Goal: Contribute content: Add original content to the website for others to see

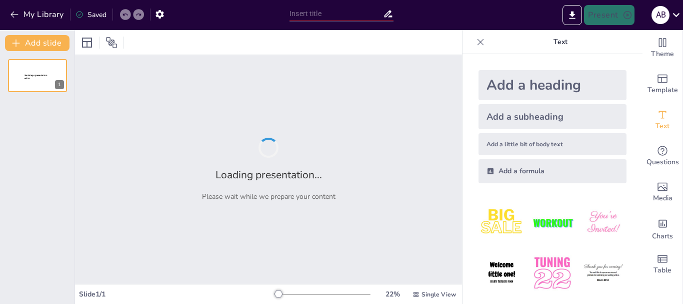
type input "Evaluación de Prácticas Empresariales Sostenibles en la Empresa [GEOGRAPHIC_DAT…"
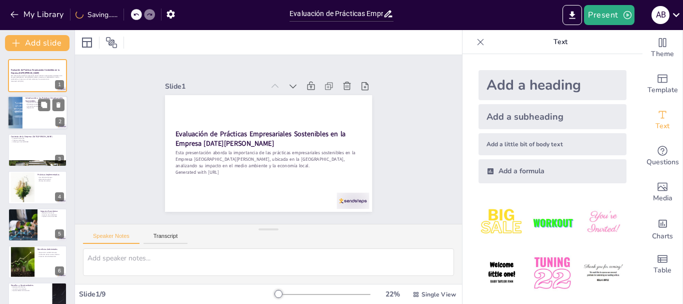
click at [29, 101] on p "Introducción a las Prácticas Empresariales Sostenibles" at bounding box center [45, 100] width 39 height 6
type textarea "La búsqueda de un equilibrio entre el crecimiento económico y la responsabilida…"
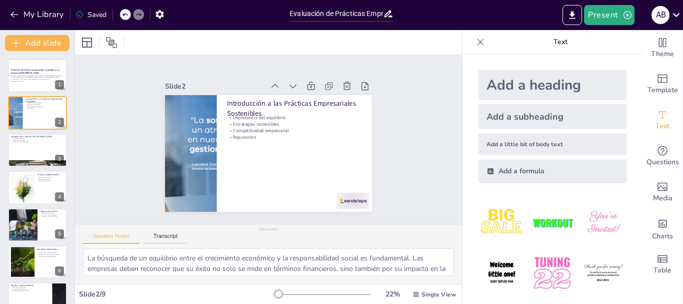
click at [476, 43] on icon at bounding box center [481, 42] width 10 height 10
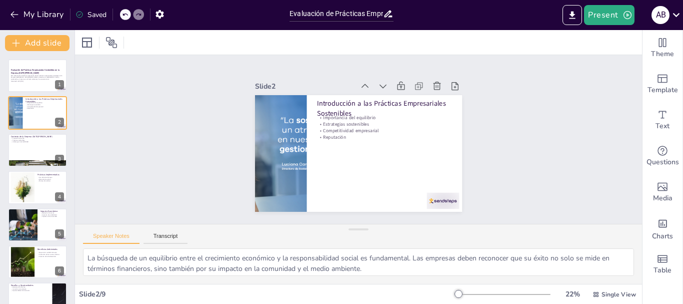
click at [469, 295] on div at bounding box center [503, 294] width 96 height 8
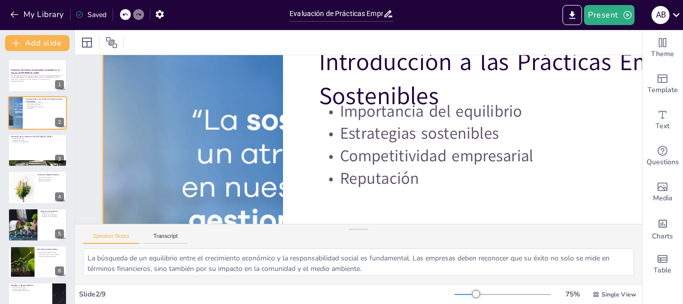
scroll to position [100, 0]
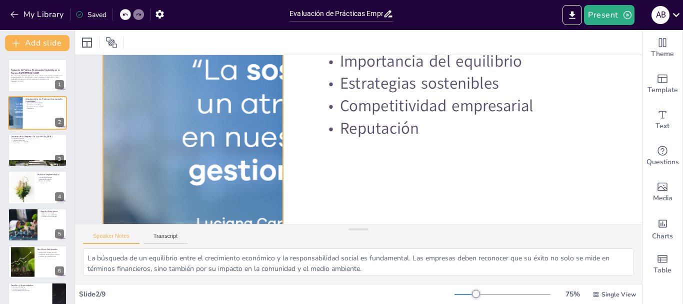
click at [254, 152] on div at bounding box center [193, 185] width 772 height 405
click at [31, 73] on p "Evaluación de Prácticas Empresariales Sostenibles en la Empresa [DATE][PERSON_N…" at bounding box center [38, 72] width 54 height 6
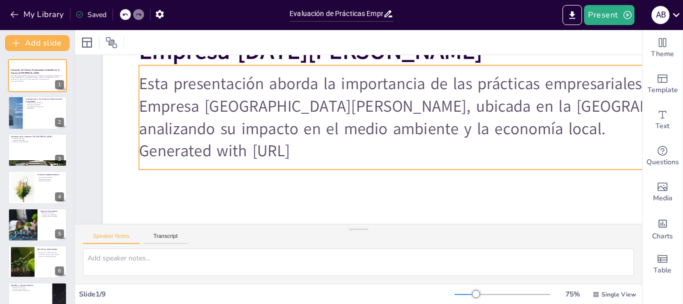
scroll to position [250, 0]
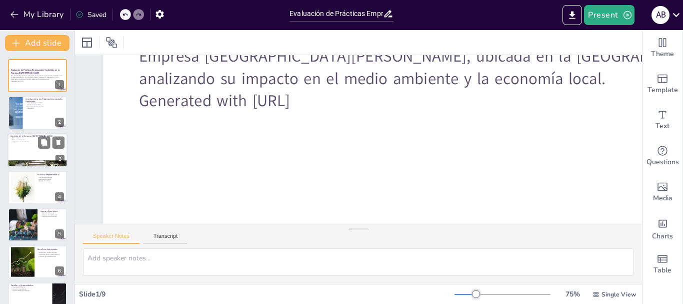
click at [30, 154] on div at bounding box center [38, 150] width 60 height 34
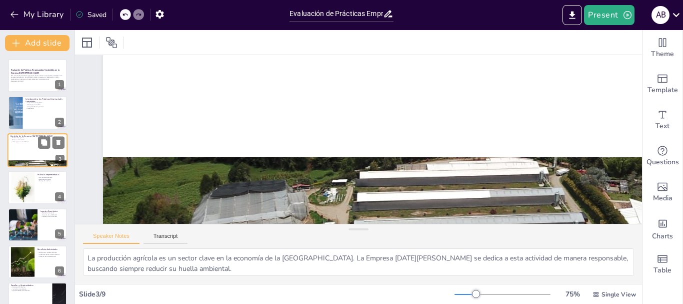
scroll to position [111, 0]
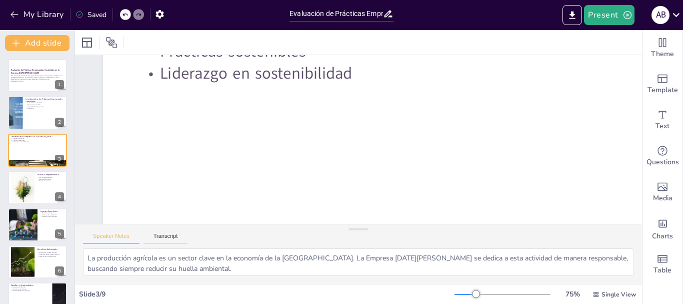
click at [459, 288] on div "75 % Single View" at bounding box center [547, 294] width 184 height 16
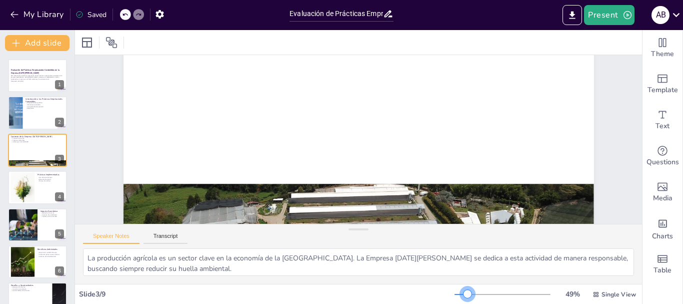
click at [460, 292] on div at bounding box center [503, 294] width 96 height 8
click at [464, 292] on div at bounding box center [468, 294] width 8 height 8
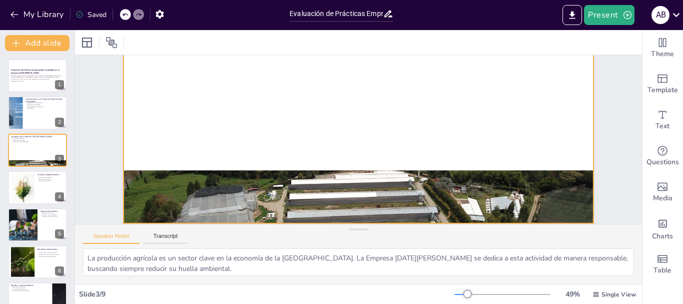
click at [389, 169] on div at bounding box center [352, 196] width 505 height 400
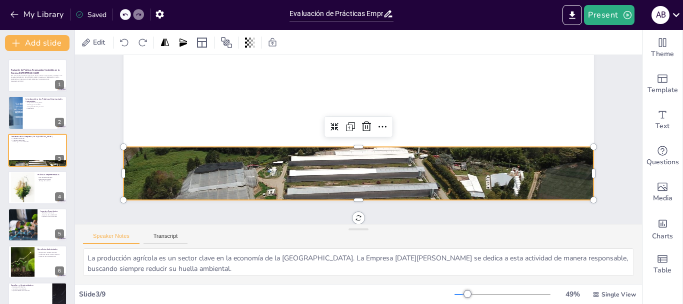
scroll to position [132, 0]
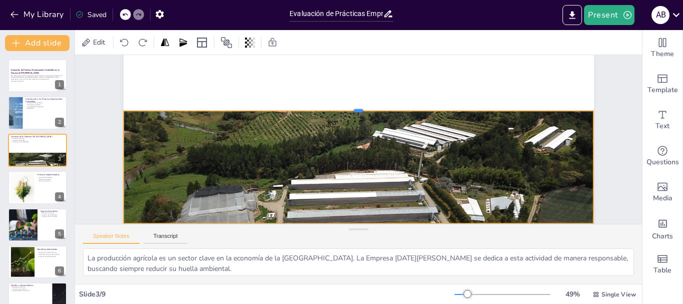
drag, startPoint x: 351, startPoint y: 138, endPoint x: 353, endPoint y: 85, distance: 53.1
click at [353, 85] on div "Contexto de la Empresa [DATE][PERSON_NAME] Producción agrícola Prácticas sosten…" at bounding box center [359, 90] width 471 height 265
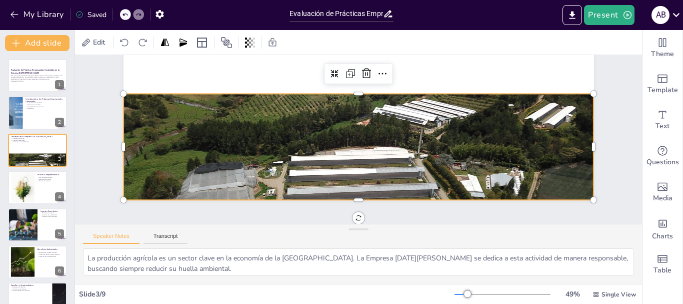
scroll to position [6, 0]
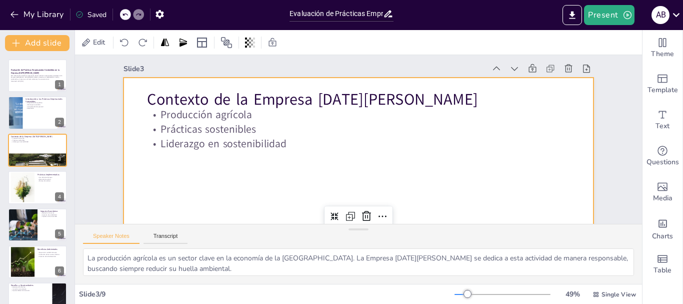
click at [210, 181] on div at bounding box center [317, 196] width 536 height 491
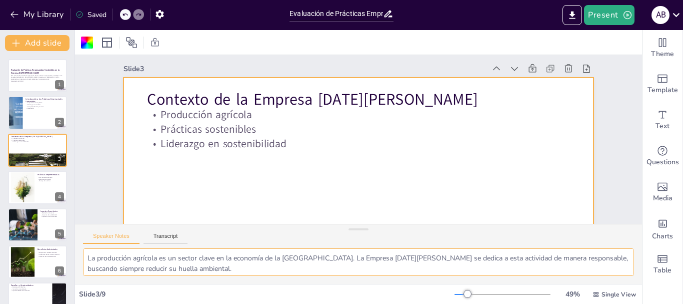
click at [124, 268] on textarea "La producción agrícola es un sector clave en la economía de la [GEOGRAPHIC_DATA…" at bounding box center [358, 262] width 551 height 28
click at [28, 192] on div at bounding box center [22, 187] width 25 height 31
type textarea "La gestión eficiente del agua es esencial en la agricultura, especialmente en r…"
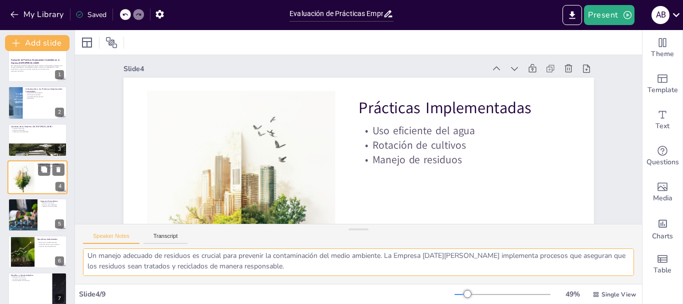
scroll to position [0, 0]
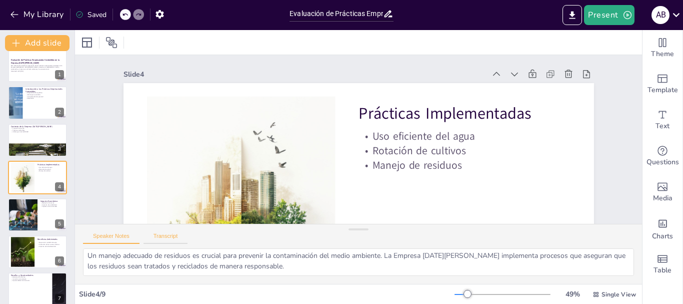
click at [148, 237] on button "Transcript" at bounding box center [166, 238] width 45 height 11
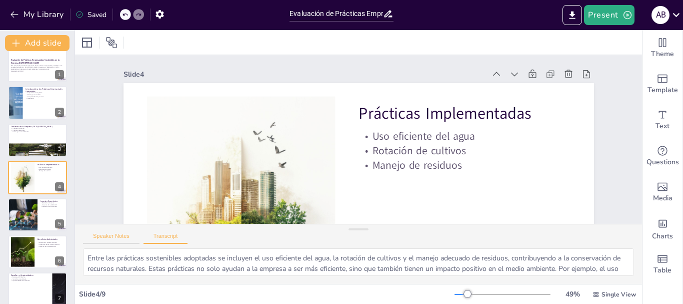
click at [122, 235] on button "Speaker Notes" at bounding box center [111, 238] width 57 height 11
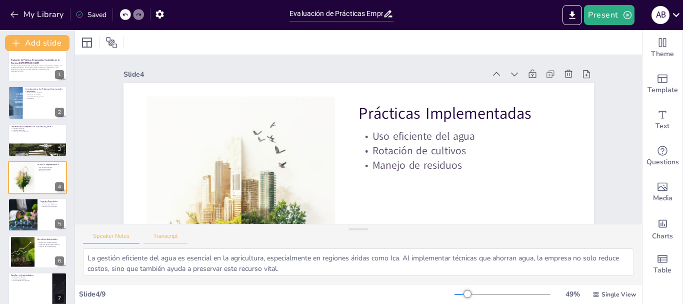
click at [163, 233] on button "Transcript" at bounding box center [166, 238] width 45 height 11
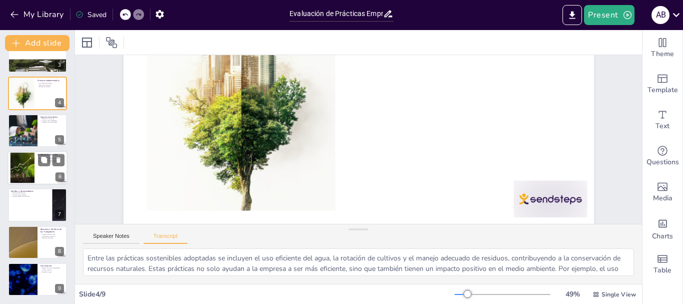
scroll to position [94, 0]
click at [625, 98] on div "Slide 1 Evaluación de Prácticas Empresariales Sostenibles en la Empresa [GEOGRA…" at bounding box center [358, 77] width 567 height 293
click at [570, 10] on icon "Export to PowerPoint" at bounding box center [572, 15] width 11 height 11
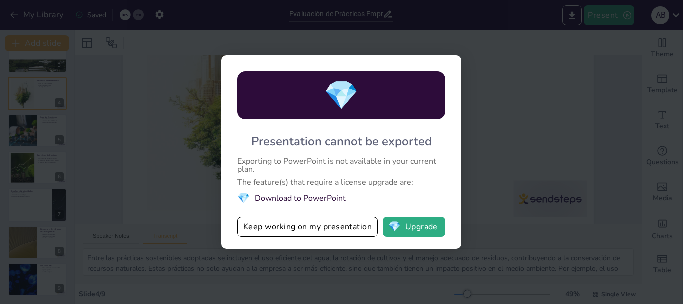
click at [518, 58] on div "💎 Presentation cannot be exported Exporting to PowerPoint is not available in y…" at bounding box center [341, 152] width 683 height 304
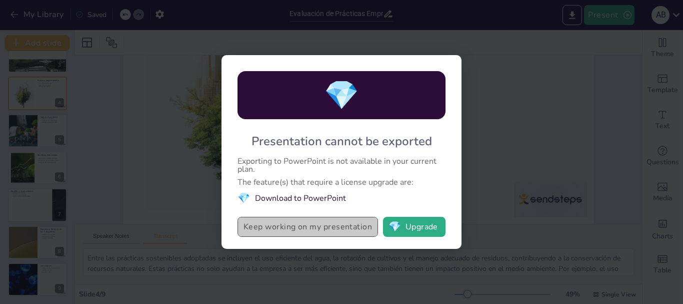
click at [268, 228] on button "Keep working on my presentation" at bounding box center [308, 227] width 141 height 20
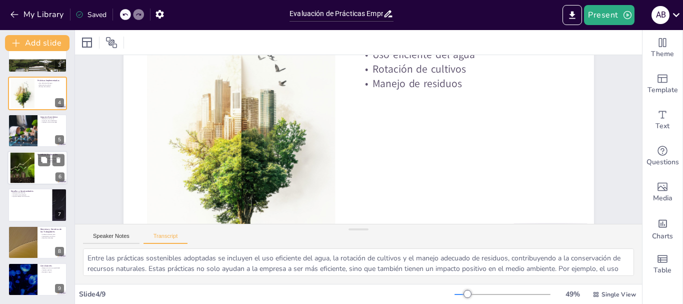
scroll to position [0, 0]
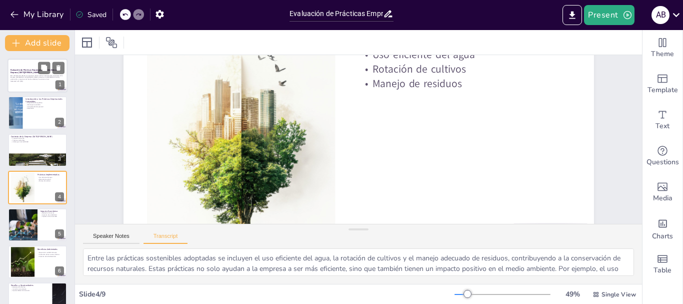
click at [27, 78] on p "Esta presentación aborda la importancia de las prácticas empresariales sostenib…" at bounding box center [38, 78] width 54 height 6
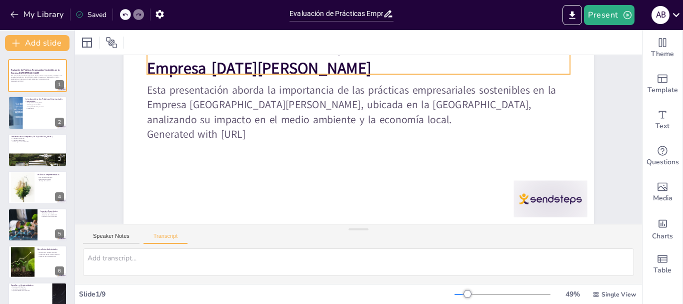
scroll to position [82, 0]
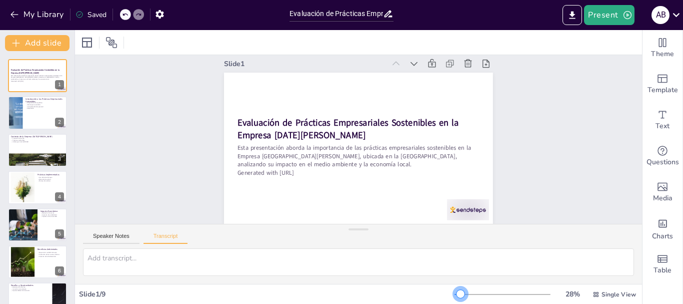
click at [455, 292] on div at bounding box center [503, 294] width 96 height 8
click at [460, 293] on div at bounding box center [503, 294] width 96 height 8
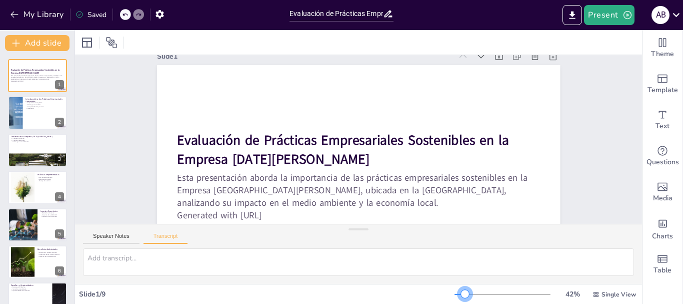
click at [461, 293] on div at bounding box center [465, 294] width 8 height 8
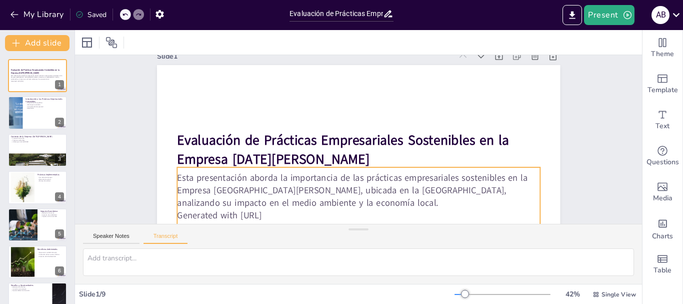
scroll to position [68, 0]
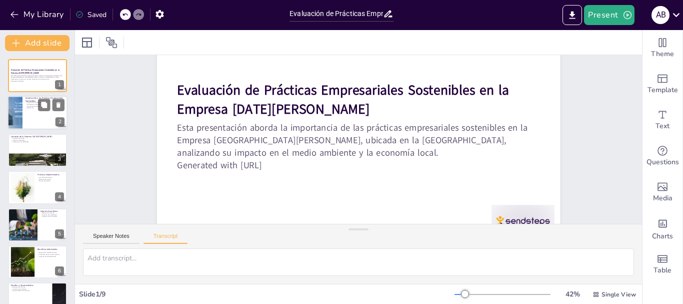
click at [25, 110] on div at bounding box center [38, 113] width 60 height 34
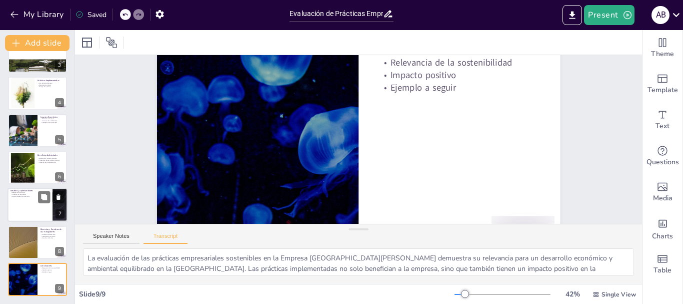
scroll to position [0, 0]
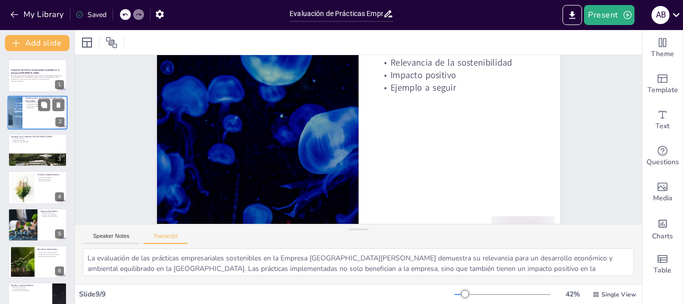
click at [38, 105] on div "Importancia del equilibrio Estrategias sostenibles Competitividad empresarial R…" at bounding box center [45, 106] width 39 height 8
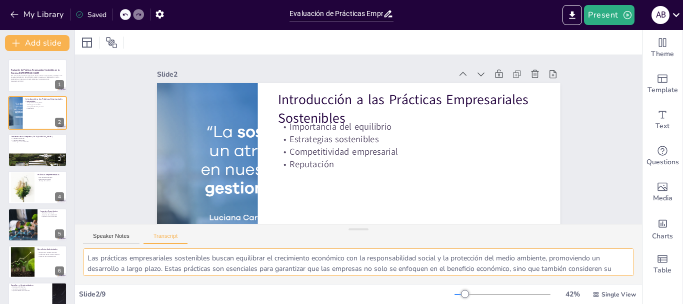
scroll to position [24, 0]
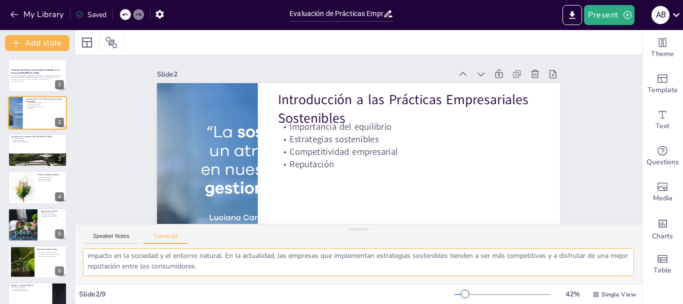
drag, startPoint x: 89, startPoint y: 259, endPoint x: 312, endPoint y: 272, distance: 224.0
click at [312, 272] on textarea "Las prácticas empresariales sostenibles buscan equilibrar el crecimiento económ…" at bounding box center [358, 262] width 551 height 28
click at [45, 142] on icon at bounding box center [44, 142] width 6 height 6
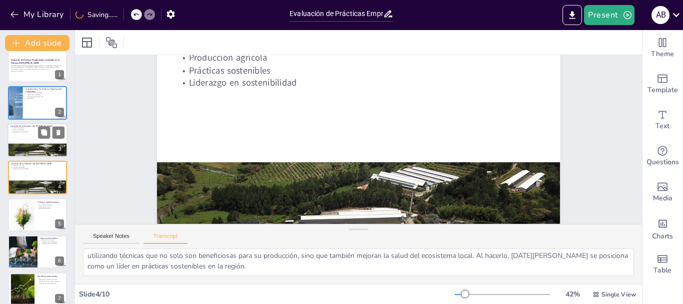
scroll to position [0, 0]
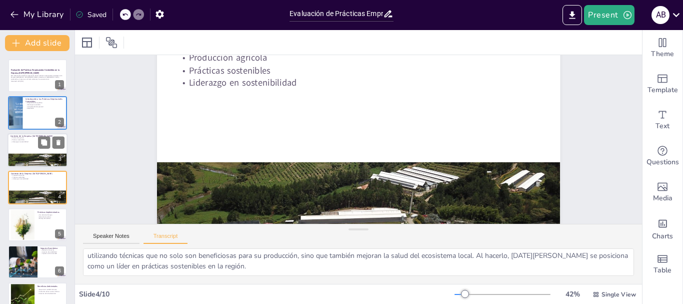
click at [25, 140] on p "Prácticas sostenibles" at bounding box center [38, 140] width 54 height 2
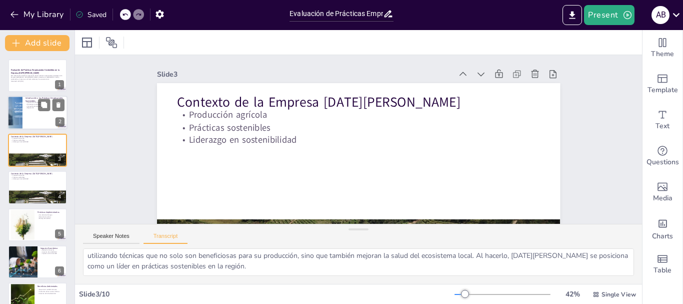
click at [27, 117] on div at bounding box center [38, 113] width 60 height 34
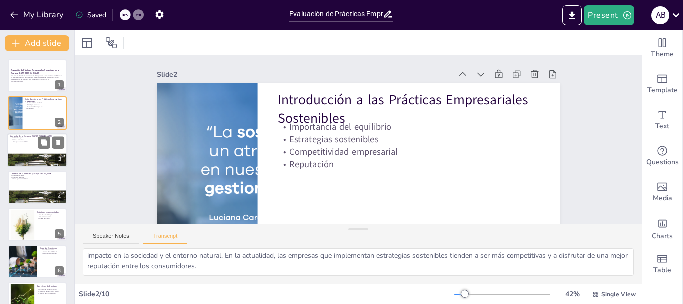
click at [29, 149] on div at bounding box center [38, 150] width 60 height 34
type textarea "La Empresa [DATE][PERSON_NAME] se dedica a la producción agrícola en la [GEOGRA…"
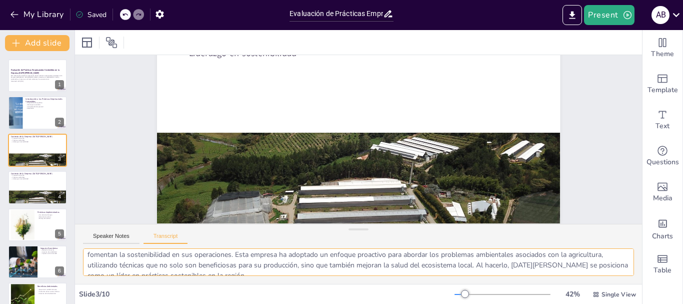
scroll to position [24, 0]
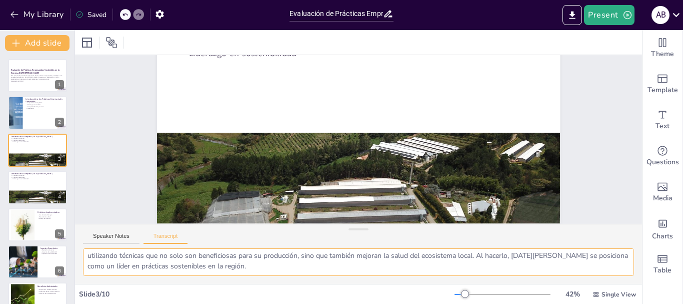
drag, startPoint x: 86, startPoint y: 255, endPoint x: 172, endPoint y: 266, distance: 86.3
click at [172, 266] on textarea "La Empresa [DATE][PERSON_NAME] se dedica a la producción agrícola en la [GEOGRA…" at bounding box center [358, 262] width 551 height 28
click at [46, 187] on div at bounding box center [38, 187] width 60 height 34
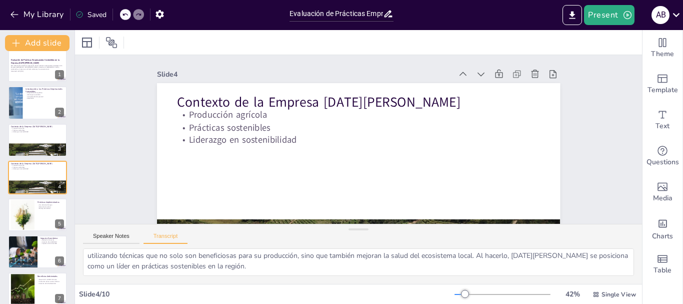
scroll to position [0, 0]
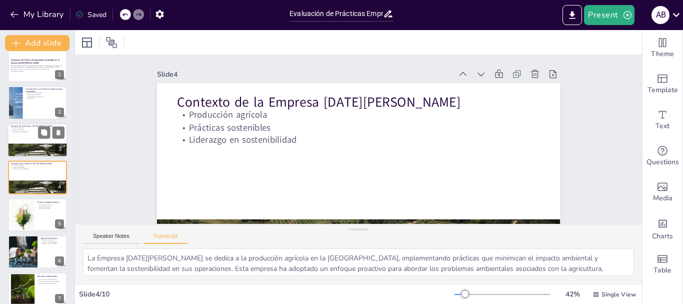
click at [42, 143] on div at bounding box center [38, 153] width 60 height 45
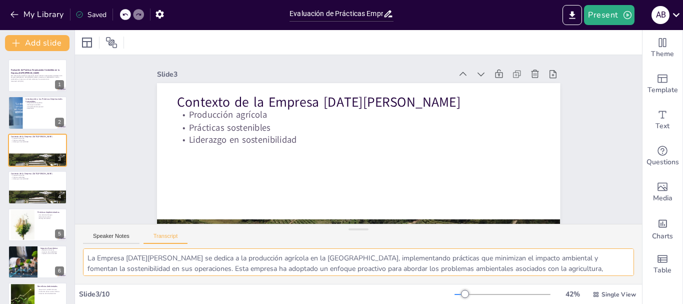
click at [236, 267] on textarea "La Empresa [DATE][PERSON_NAME] se dedica a la producción agrícola en la [GEOGRA…" at bounding box center [358, 262] width 551 height 28
click at [118, 233] on button "Speaker Notes" at bounding box center [111, 238] width 57 height 11
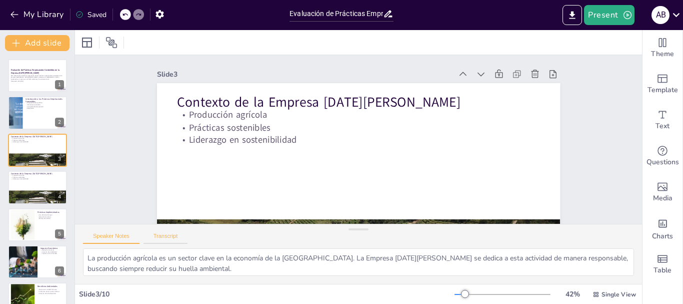
click at [151, 234] on button "Transcript" at bounding box center [166, 238] width 45 height 11
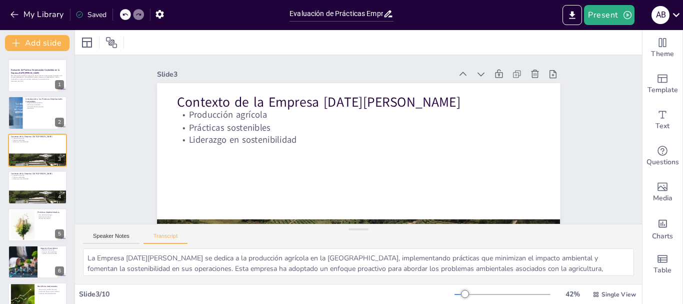
scroll to position [24, 0]
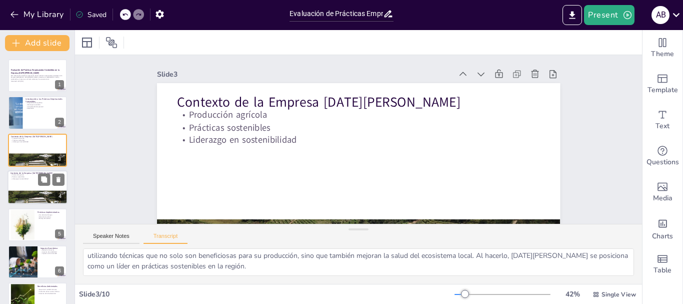
click at [22, 188] on div at bounding box center [38, 187] width 60 height 34
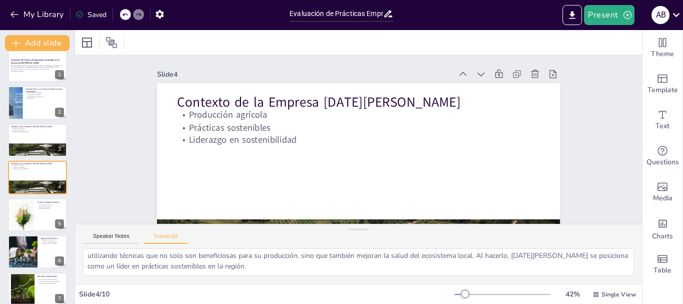
scroll to position [0, 0]
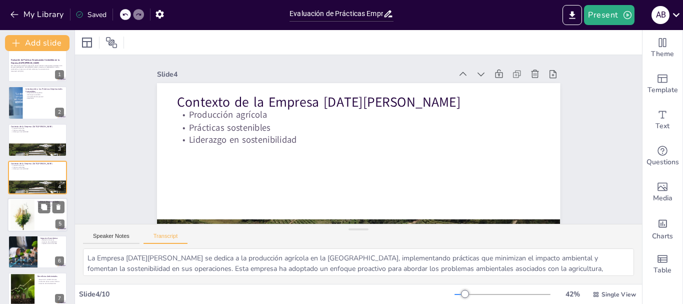
click at [22, 210] on div at bounding box center [22, 214] width 25 height 31
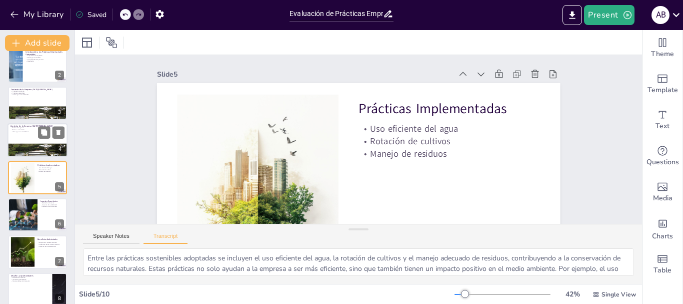
click at [28, 139] on div at bounding box center [38, 140] width 60 height 34
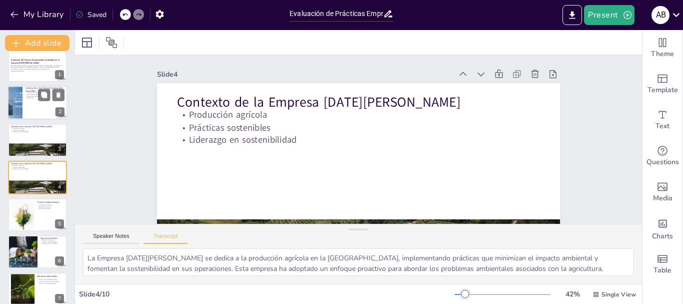
scroll to position [0, 0]
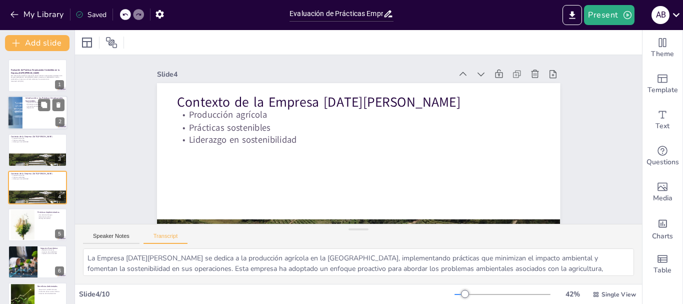
click at [23, 114] on div at bounding box center [38, 113] width 60 height 34
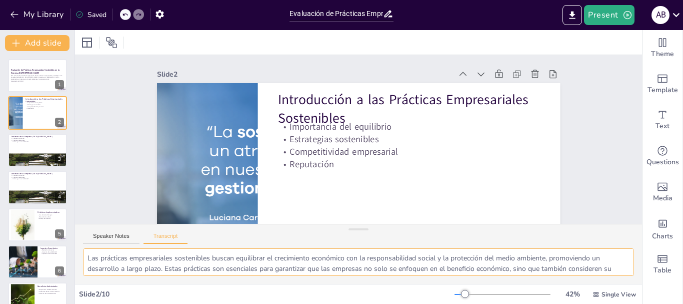
click at [119, 263] on textarea "Las prácticas empresariales sostenibles buscan equilibrar el crecimiento económ…" at bounding box center [358, 262] width 551 height 28
click at [33, 151] on div at bounding box center [38, 150] width 60 height 34
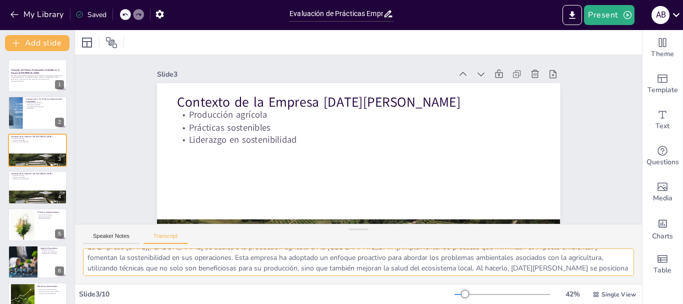
drag, startPoint x: 134, startPoint y: 263, endPoint x: 186, endPoint y: 267, distance: 51.7
click at [186, 267] on textarea "La Empresa [DATE][PERSON_NAME] se dedica a la producción agrícola en la [GEOGRA…" at bounding box center [358, 262] width 551 height 28
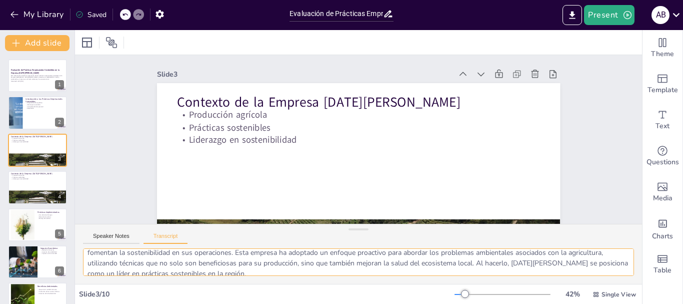
scroll to position [24, 0]
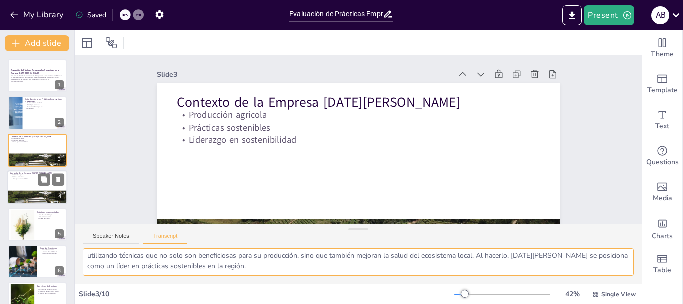
click at [38, 187] on div at bounding box center [38, 187] width 60 height 34
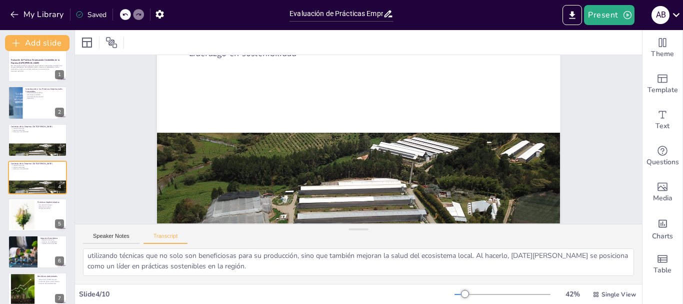
scroll to position [0, 0]
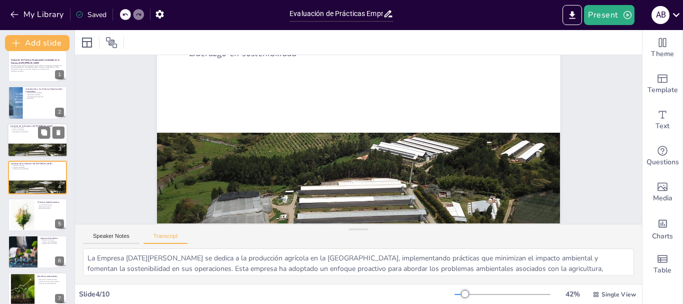
click at [30, 146] on div at bounding box center [38, 153] width 60 height 45
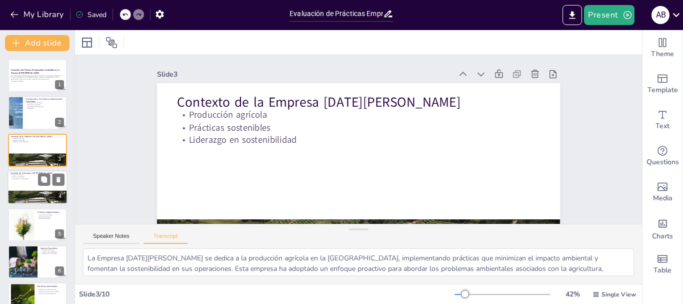
click at [32, 189] on div at bounding box center [38, 187] width 60 height 34
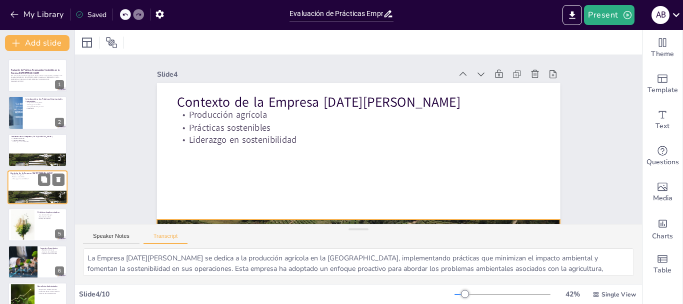
scroll to position [10, 0]
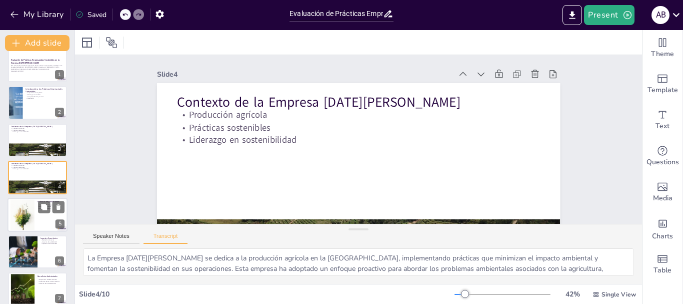
click at [32, 208] on div at bounding box center [22, 214] width 25 height 31
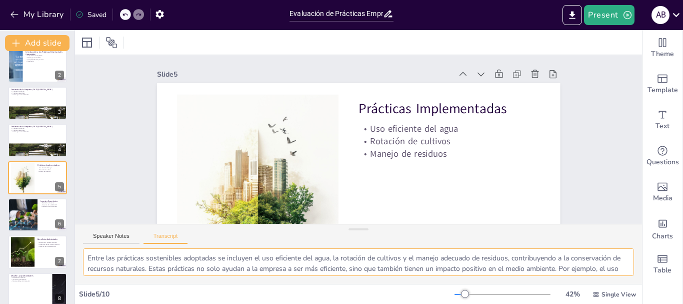
scroll to position [24, 0]
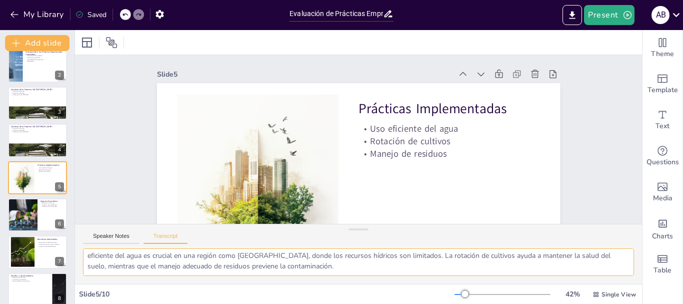
drag, startPoint x: 90, startPoint y: 259, endPoint x: 287, endPoint y: 265, distance: 197.7
click at [287, 265] on textarea "Entre las prácticas sostenibles adoptadas se incluyen el uso eficiente del agua…" at bounding box center [358, 262] width 551 height 28
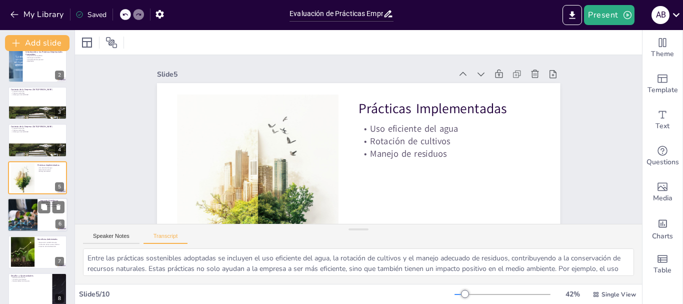
click at [31, 218] on div at bounding box center [22, 215] width 60 height 34
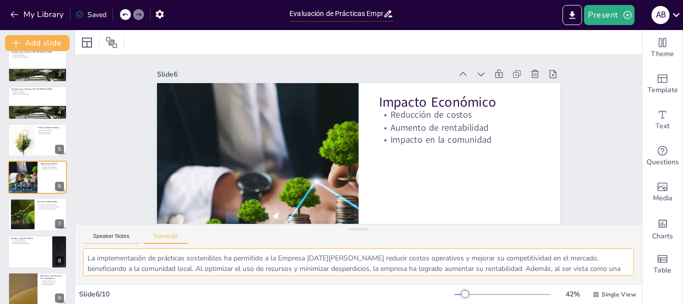
scroll to position [24, 0]
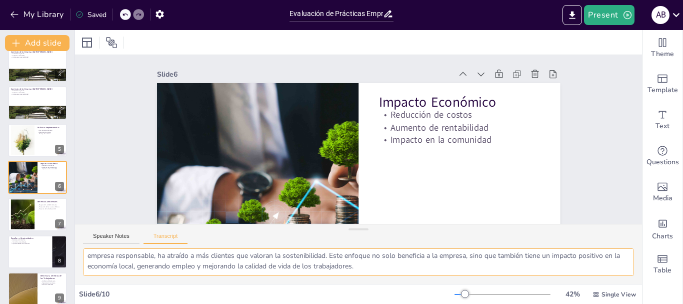
drag, startPoint x: 91, startPoint y: 258, endPoint x: 356, endPoint y: 263, distance: 264.7
click at [356, 263] on textarea "La implementación de prácticas sostenibles ha permitido a la Empresa [DATE][PER…" at bounding box center [358, 262] width 551 height 28
click at [25, 206] on div at bounding box center [22, 214] width 46 height 31
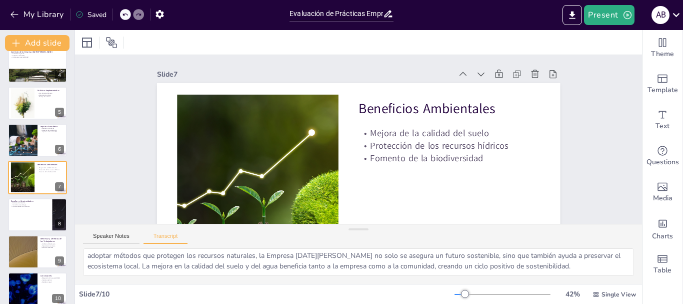
scroll to position [0, 0]
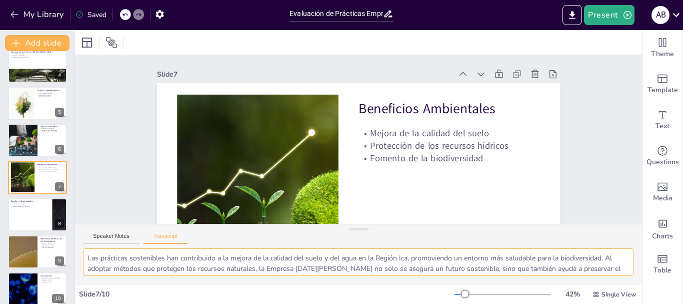
click at [89, 260] on textarea "Las prácticas sostenibles han contribuido a la mejora de la calidad del suelo y…" at bounding box center [358, 262] width 551 height 28
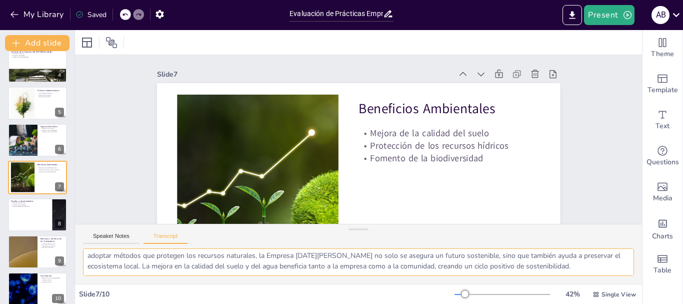
drag, startPoint x: 89, startPoint y: 259, endPoint x: 577, endPoint y: 266, distance: 488.4
click at [577, 266] on textarea "Las prácticas sostenibles han contribuido a la mejora de la calidad del suelo y…" at bounding box center [358, 262] width 551 height 28
click at [22, 217] on div at bounding box center [38, 215] width 60 height 34
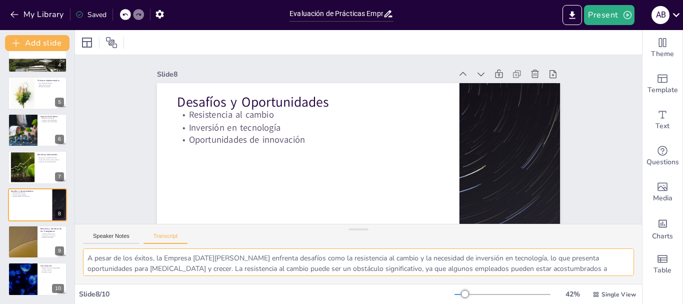
scroll to position [24, 0]
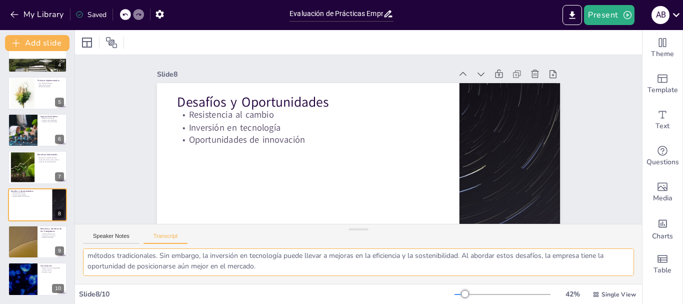
drag, startPoint x: 90, startPoint y: 258, endPoint x: 212, endPoint y: 271, distance: 122.3
click at [212, 271] on textarea "A pesar de los éxitos, la Empresa [DATE][PERSON_NAME] enfrenta desafíos como la…" at bounding box center [358, 262] width 551 height 28
drag, startPoint x: 133, startPoint y: 268, endPoint x: 124, endPoint y: 252, distance: 17.9
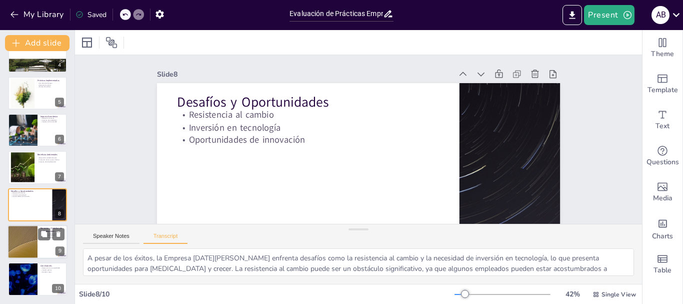
click at [28, 247] on div at bounding box center [22, 242] width 60 height 34
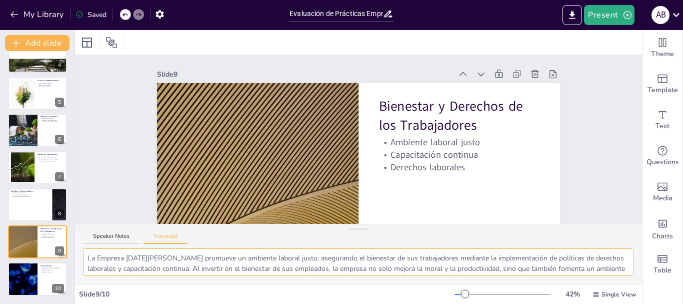
scroll to position [24, 0]
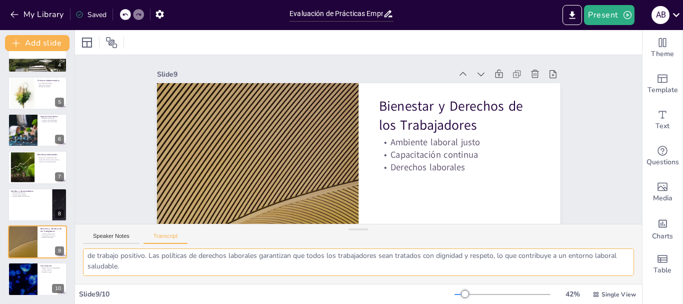
drag, startPoint x: 88, startPoint y: 258, endPoint x: 386, endPoint y: 271, distance: 298.0
click at [386, 271] on textarea "La Empresa [DATE][PERSON_NAME] promueve un ambiente laboral justo, asegurando e…" at bounding box center [358, 262] width 551 height 28
click at [35, 272] on div at bounding box center [22, 279] width 60 height 34
type textarea "La evaluación de las prácticas empresariales sostenibles en la Empresa [GEOGRAP…"
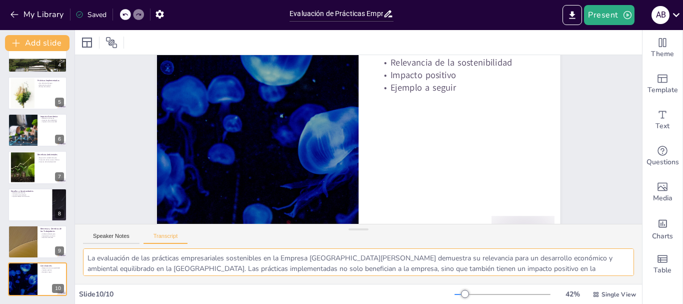
scroll to position [13, 0]
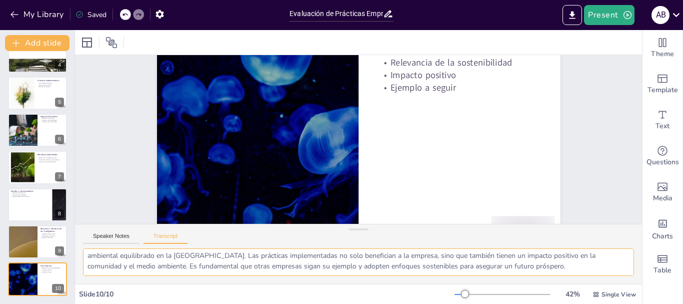
drag, startPoint x: 86, startPoint y: 258, endPoint x: 477, endPoint y: 272, distance: 391.0
click at [477, 272] on textarea "La evaluación de las prácticas empresariales sostenibles en la Empresa [GEOGRAP…" at bounding box center [358, 262] width 551 height 28
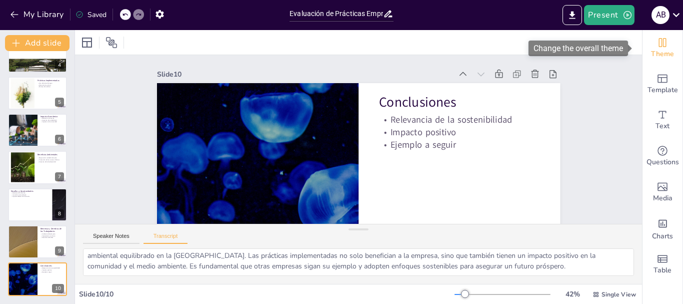
click at [652, 56] on span "Theme" at bounding box center [662, 54] width 23 height 11
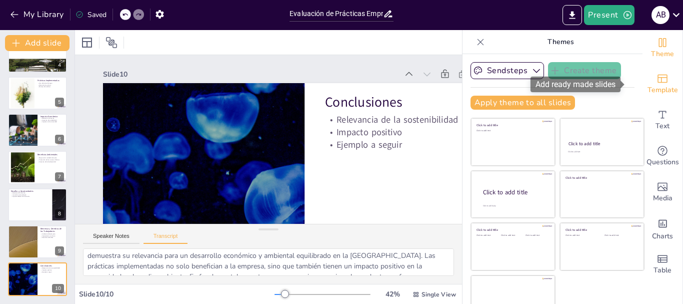
click at [657, 81] on icon "Add ready made slides" at bounding box center [663, 79] width 12 height 12
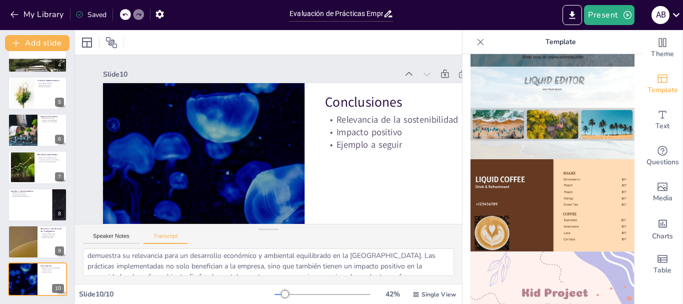
scroll to position [700, 0]
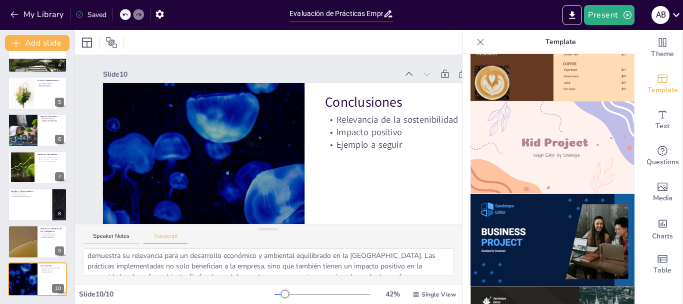
click at [564, 121] on img at bounding box center [553, 147] width 164 height 93
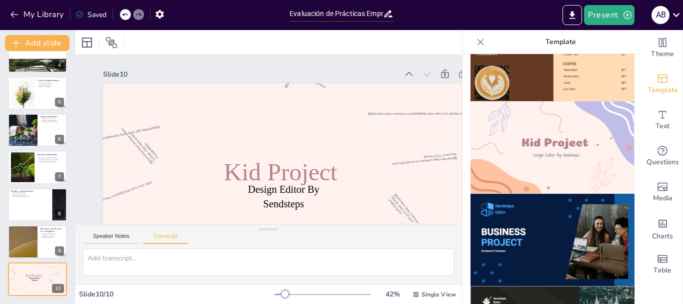
scroll to position [0, 0]
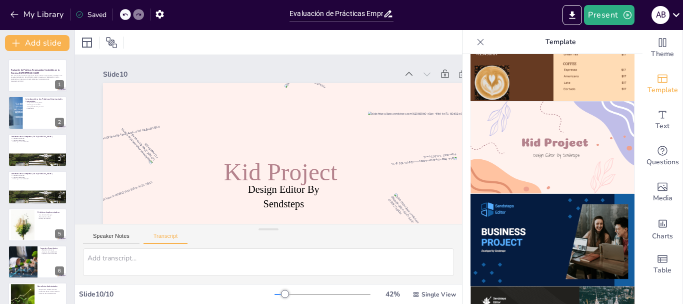
click at [572, 129] on img at bounding box center [553, 147] width 164 height 93
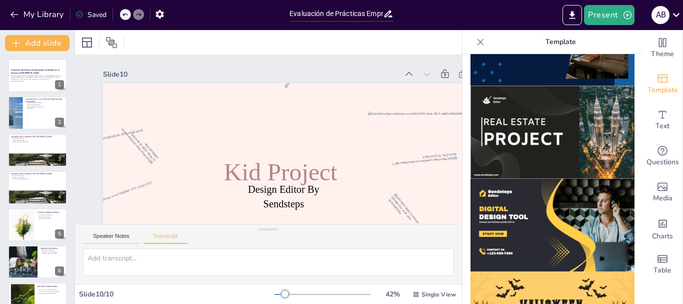
scroll to position [1021, 0]
